Goal: Task Accomplishment & Management: Manage account settings

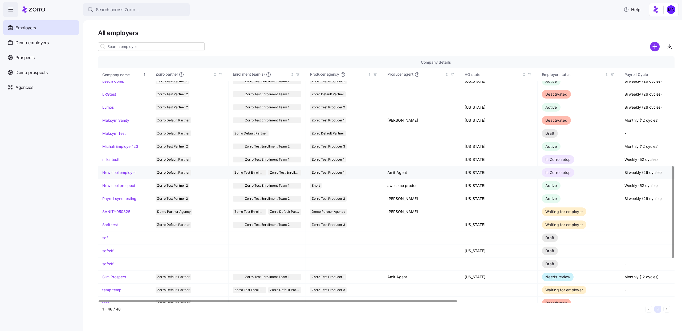
scroll to position [296, 0]
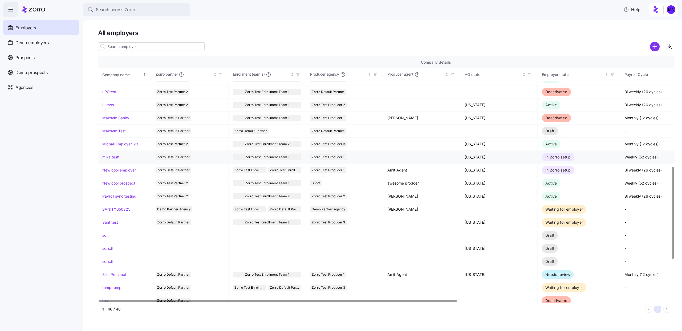
click at [112, 157] on link "mika testt" at bounding box center [110, 157] width 17 height 5
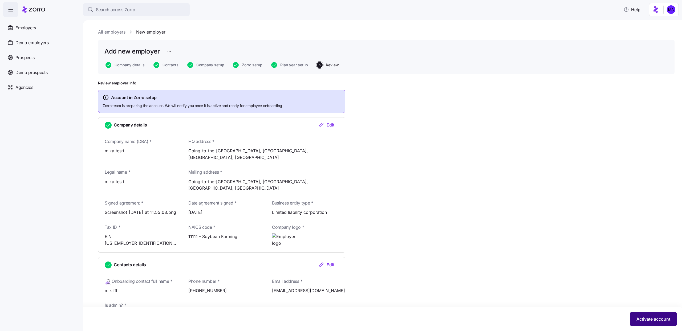
click at [642, 317] on span "Activate account" at bounding box center [654, 319] width 34 height 6
